Goal: Task Accomplishment & Management: Manage account settings

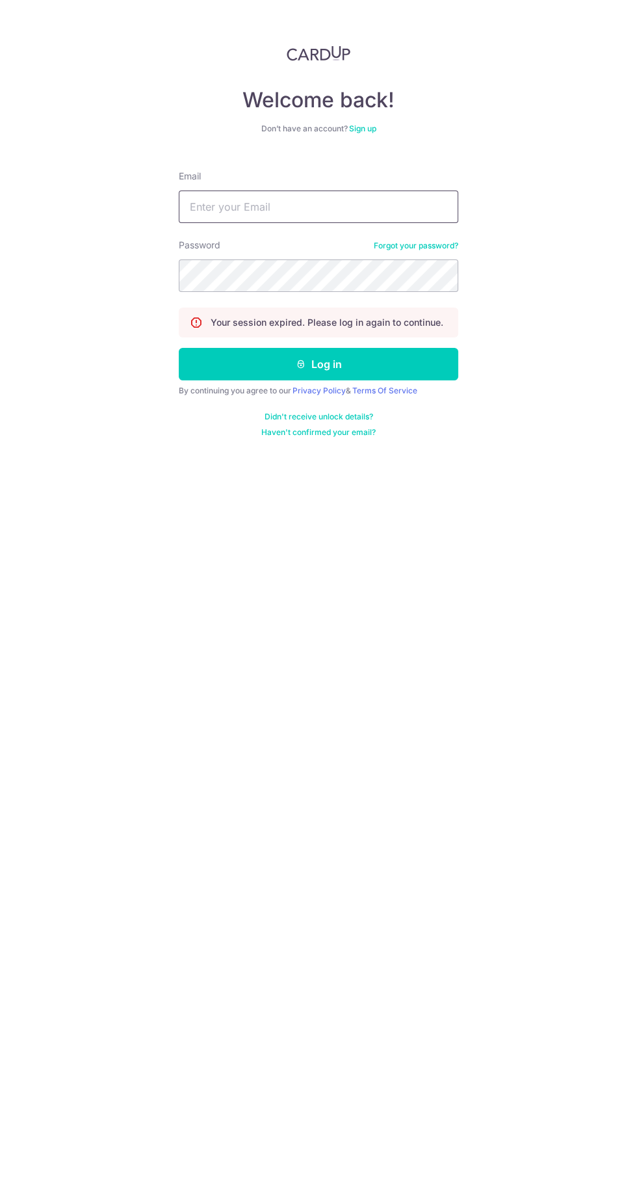
click at [309, 203] on input "Email" at bounding box center [319, 207] width 280 height 33
type input "[EMAIL_ADDRESS][DOMAIN_NAME]"
click at [179, 348] on button "Log in" at bounding box center [319, 364] width 280 height 33
click at [432, 363] on button "Log in" at bounding box center [319, 364] width 280 height 33
